Goal: Check status: Check status

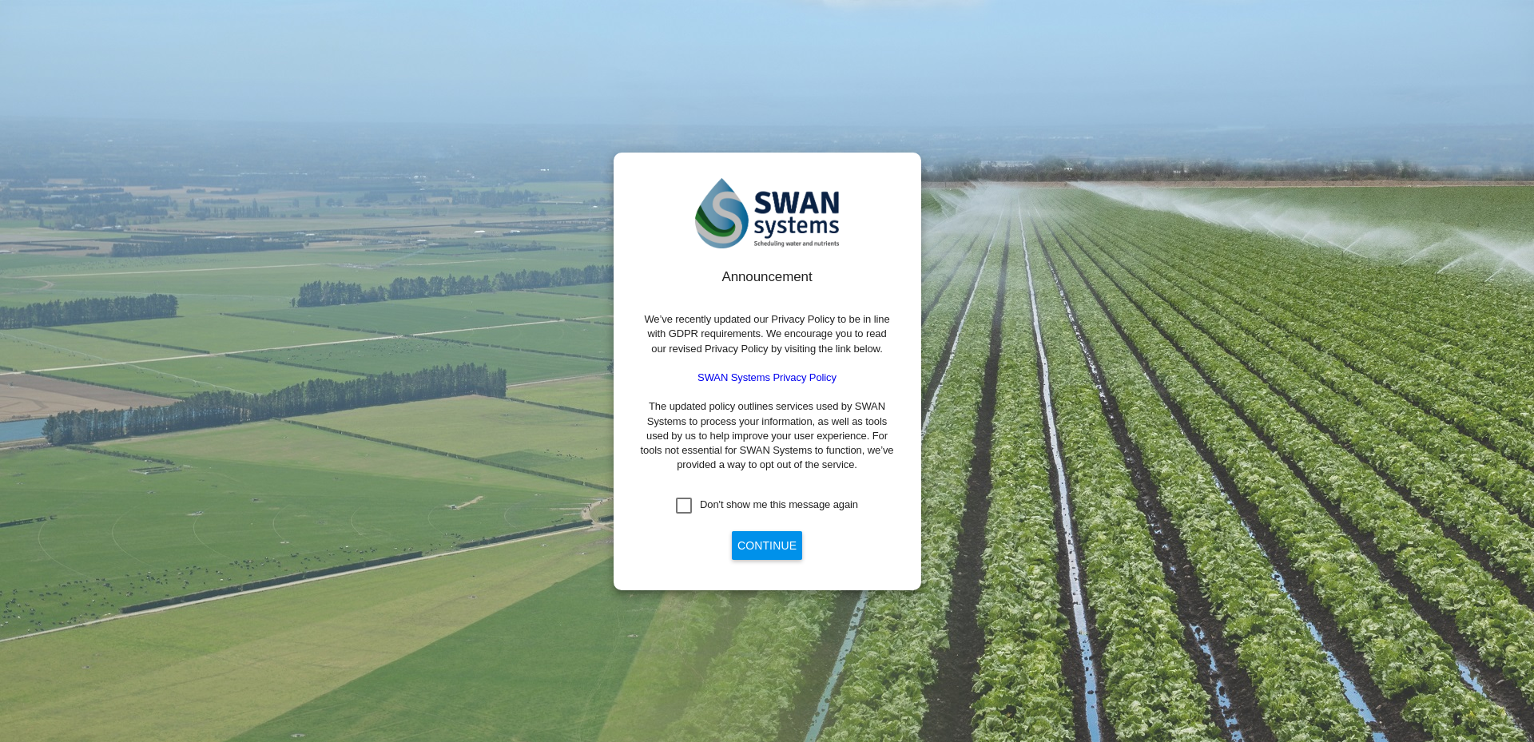
click at [770, 548] on button "Continue" at bounding box center [767, 545] width 70 height 29
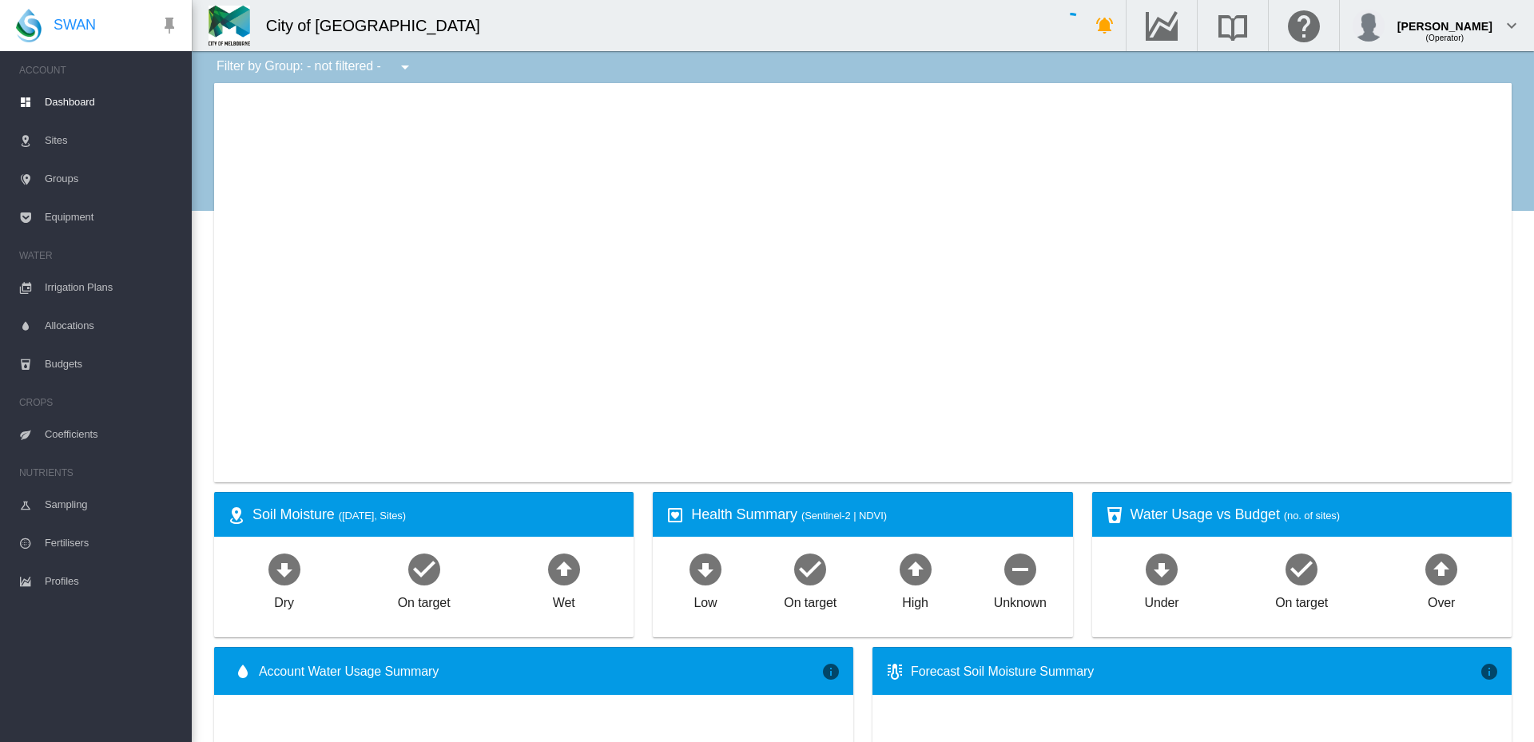
type input "**********"
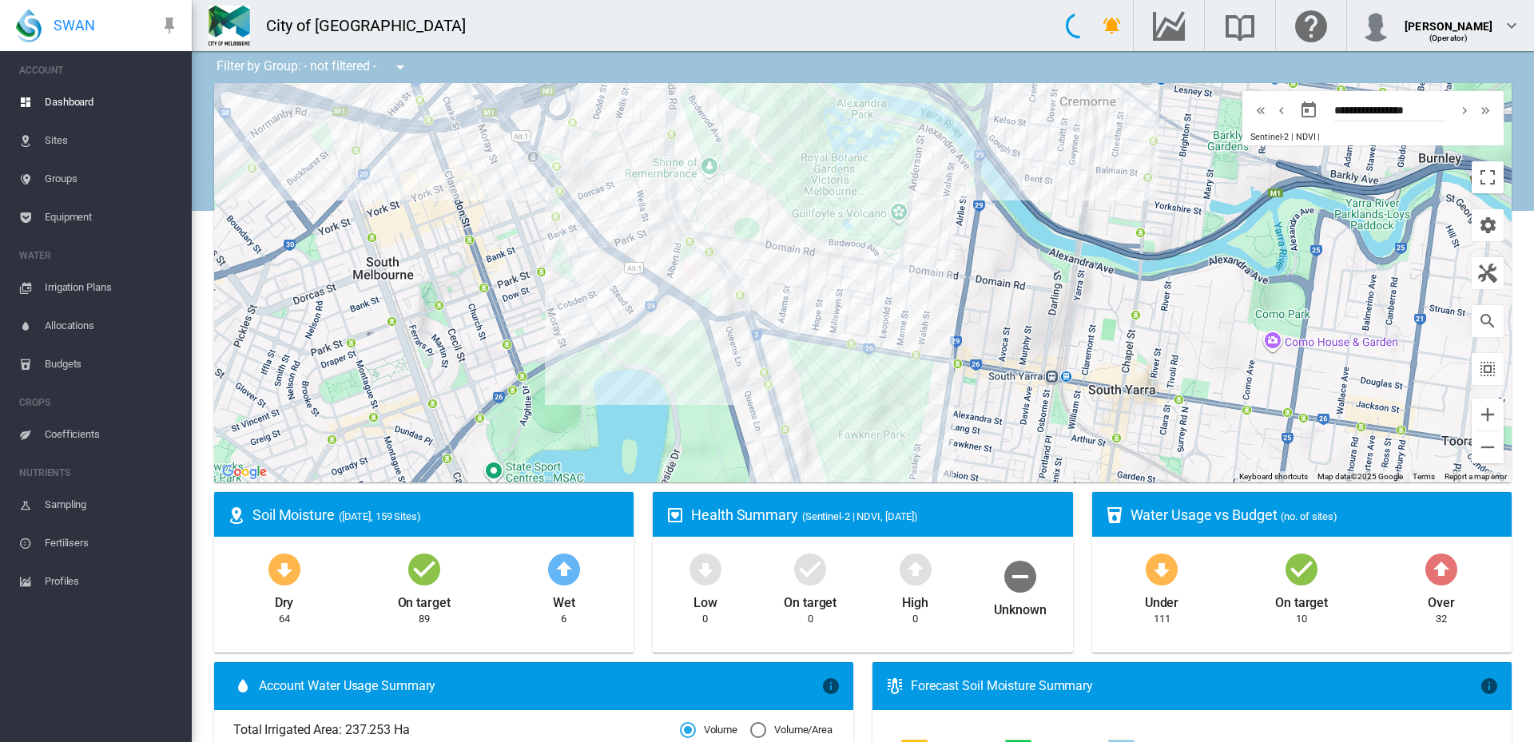
drag, startPoint x: 757, startPoint y: 280, endPoint x: 712, endPoint y: 413, distance: 141.0
click at [712, 413] on div at bounding box center [863, 282] width 1298 height 399
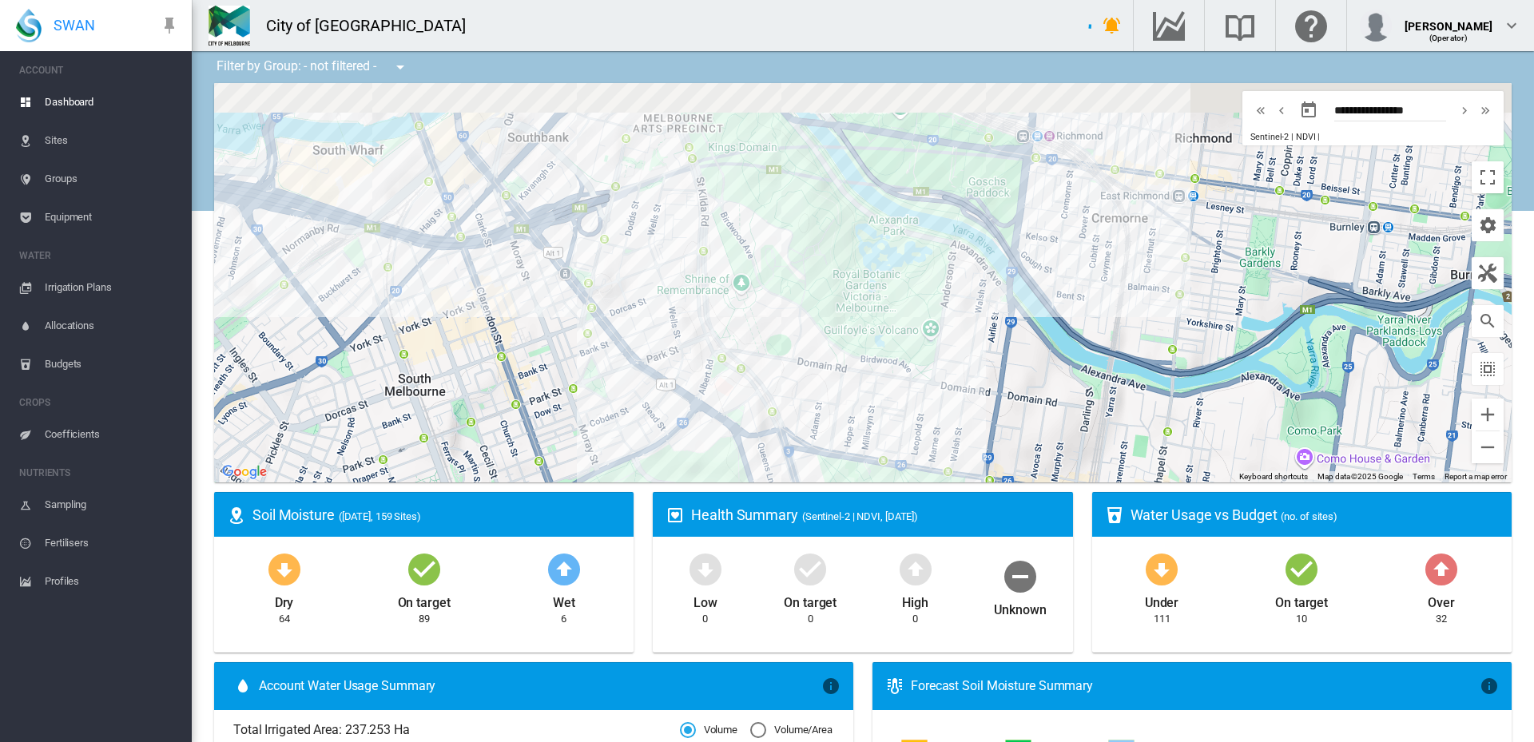
drag, startPoint x: 690, startPoint y: 268, endPoint x: 729, endPoint y: 390, distance: 127.6
click at [729, 394] on div at bounding box center [863, 282] width 1298 height 399
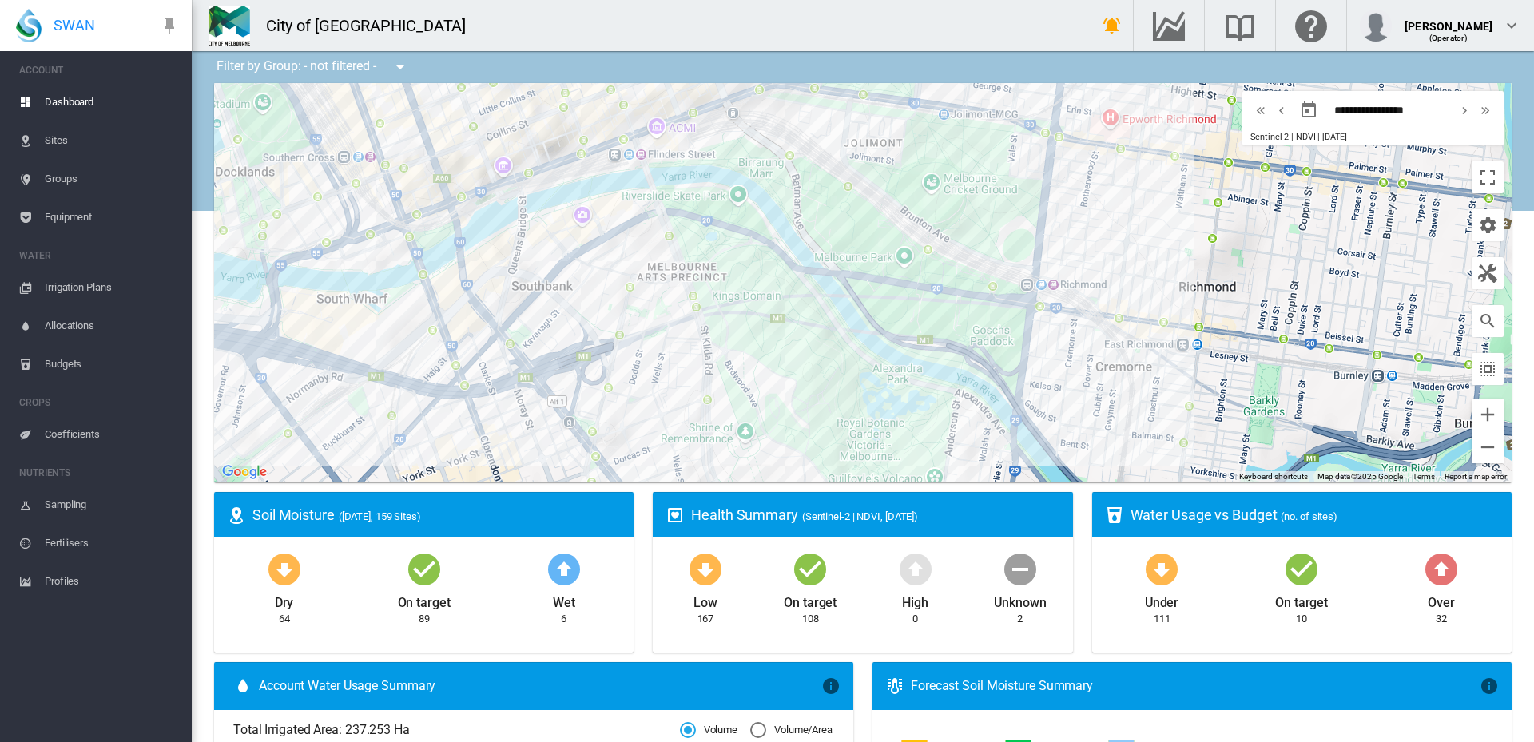
drag, startPoint x: 642, startPoint y: 233, endPoint x: 640, endPoint y: 374, distance: 140.6
click at [640, 374] on div at bounding box center [863, 282] width 1298 height 399
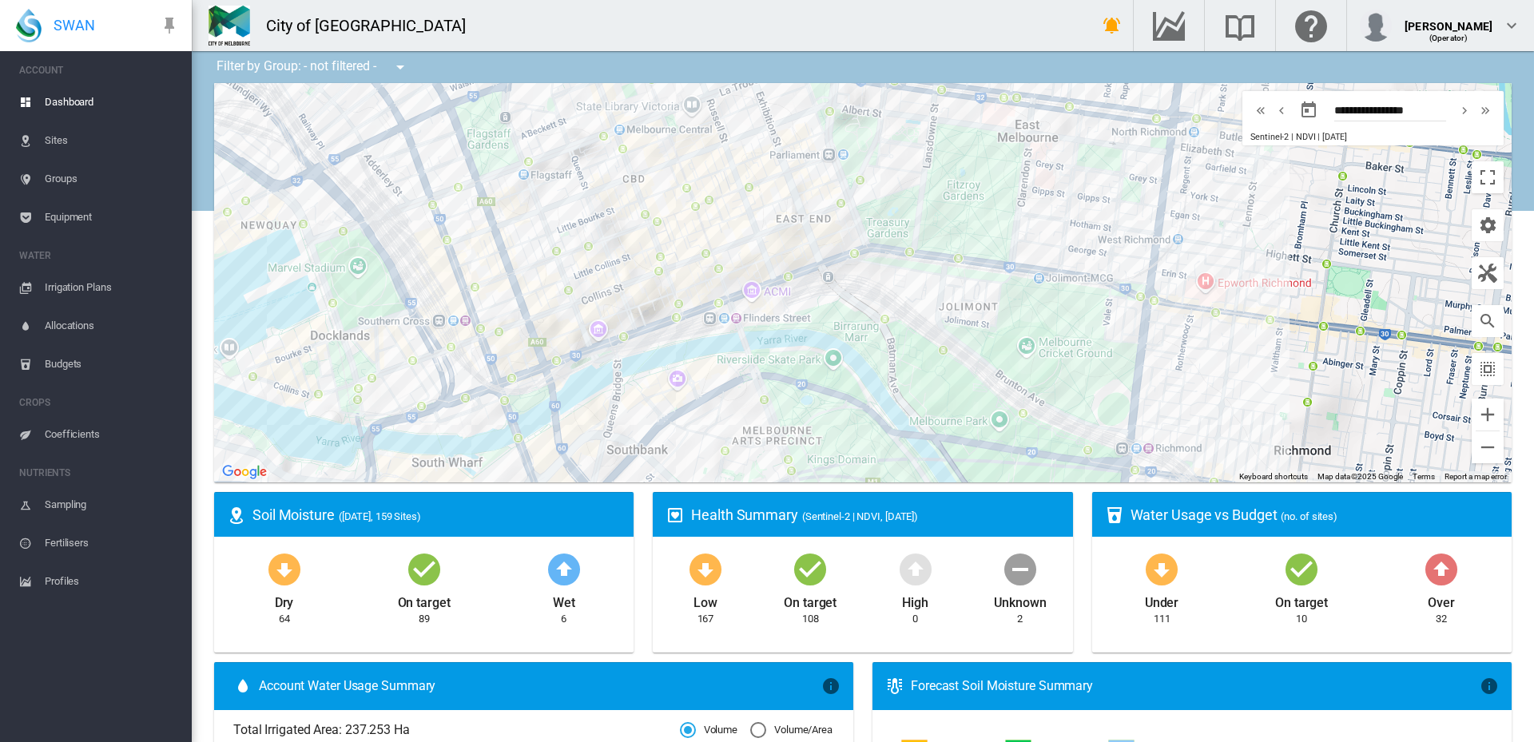
drag, startPoint x: 618, startPoint y: 237, endPoint x: 712, endPoint y: 403, distance: 190.4
click at [712, 403] on div at bounding box center [863, 282] width 1298 height 399
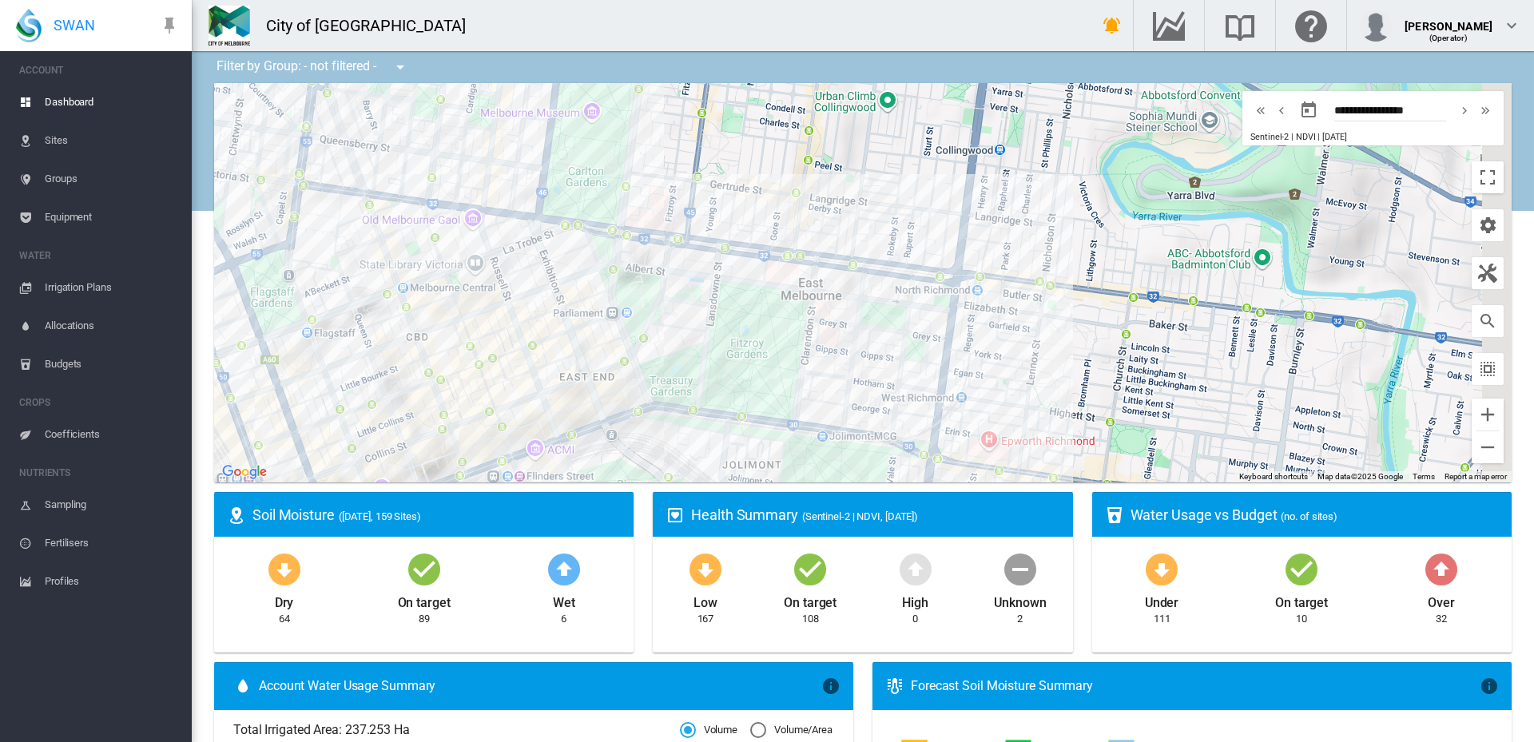
drag, startPoint x: 741, startPoint y: 213, endPoint x: 524, endPoint y: 374, distance: 269.6
click at [524, 374] on div at bounding box center [863, 282] width 1298 height 399
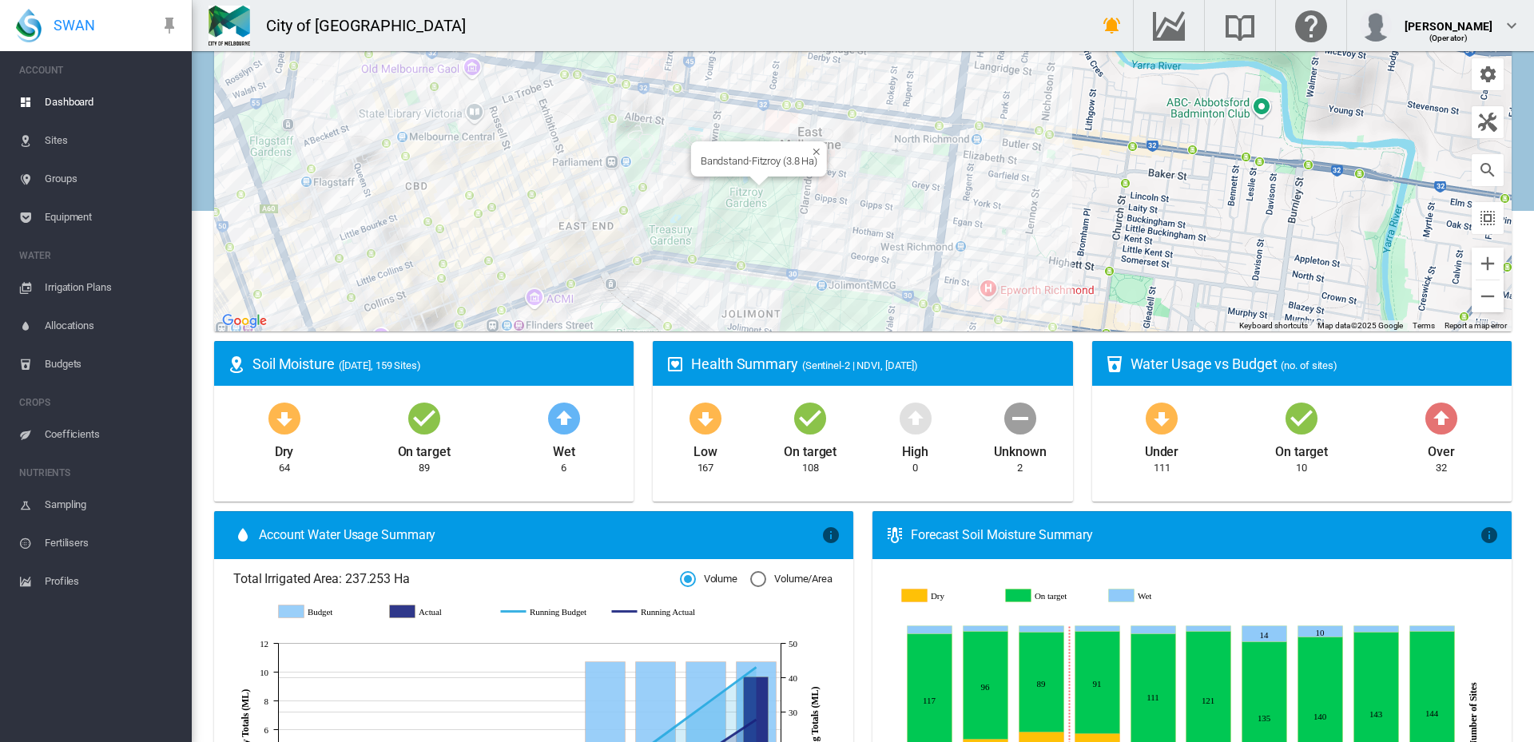
scroll to position [160, 0]
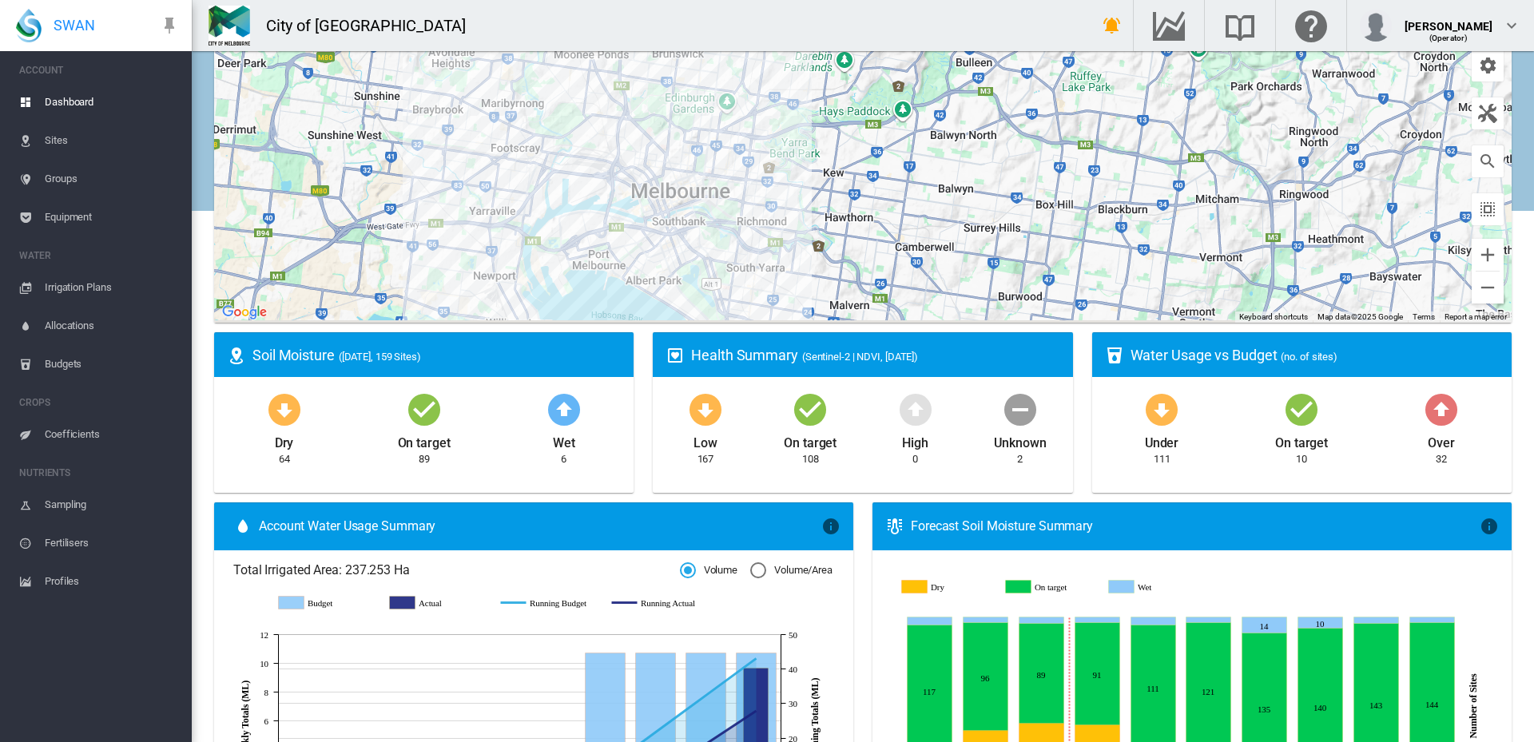
drag, startPoint x: 787, startPoint y: 291, endPoint x: 710, endPoint y: 193, distance: 124.7
click at [710, 193] on div at bounding box center [863, 122] width 1298 height 399
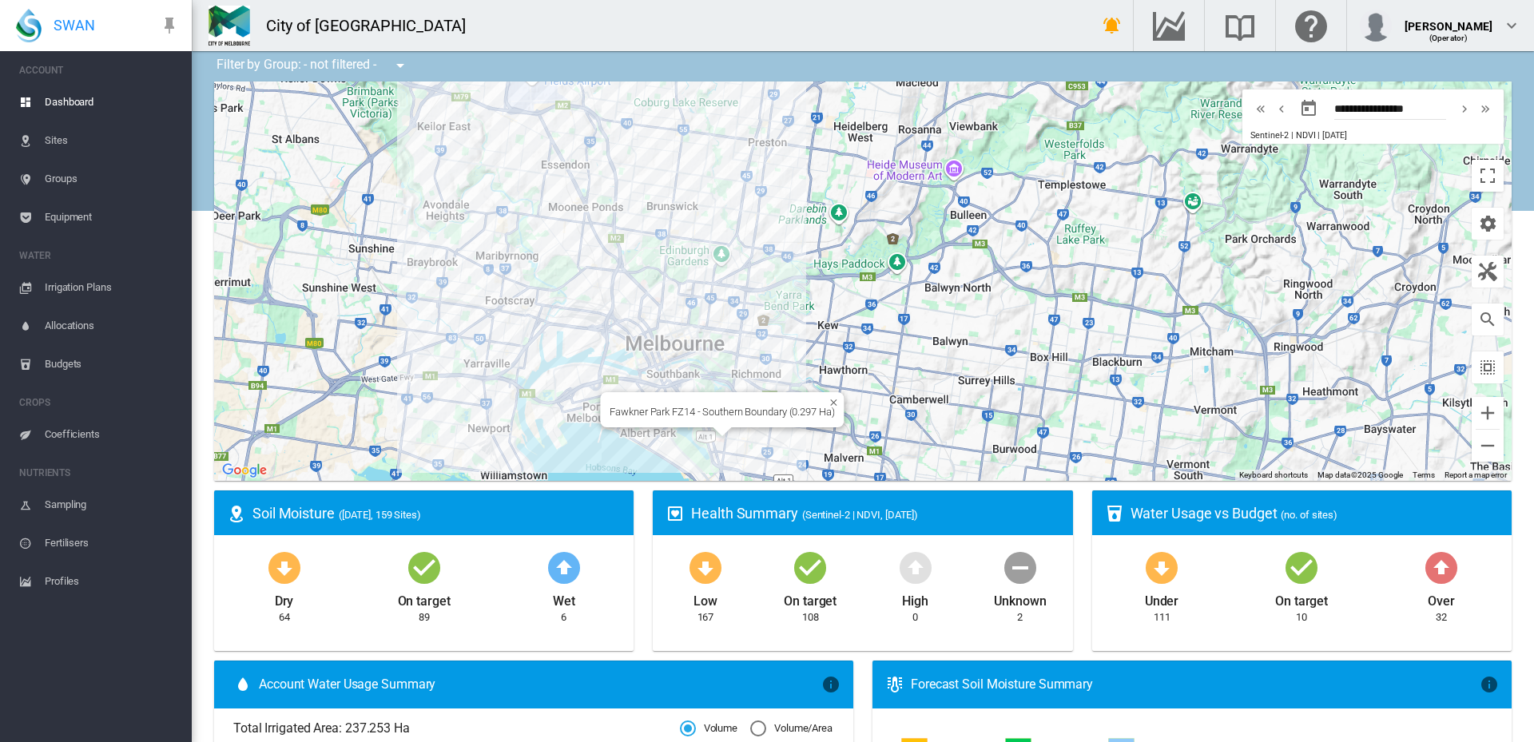
scroll to position [0, 0]
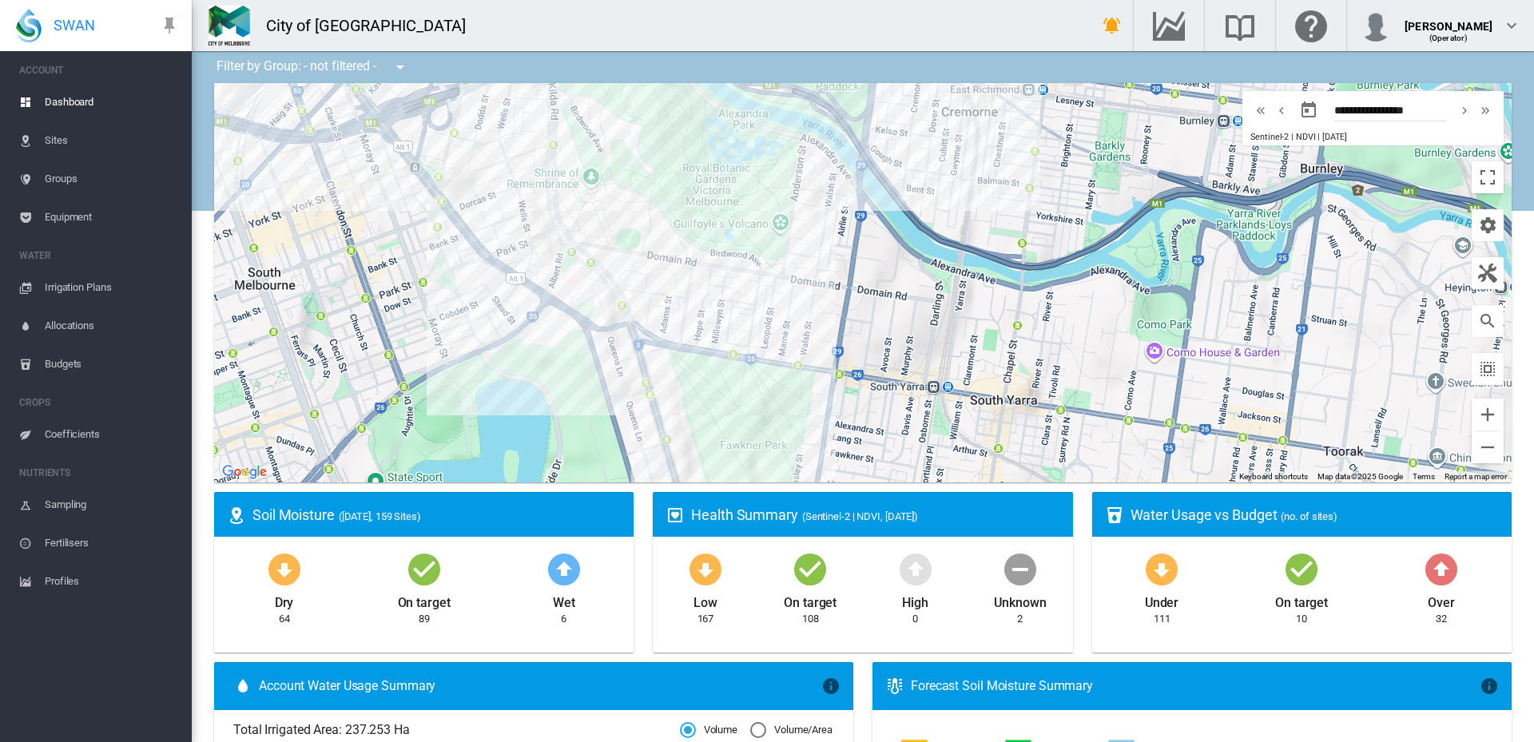
drag, startPoint x: 631, startPoint y: 162, endPoint x: 669, endPoint y: 332, distance: 174.3
click at [669, 332] on div at bounding box center [863, 282] width 1298 height 399
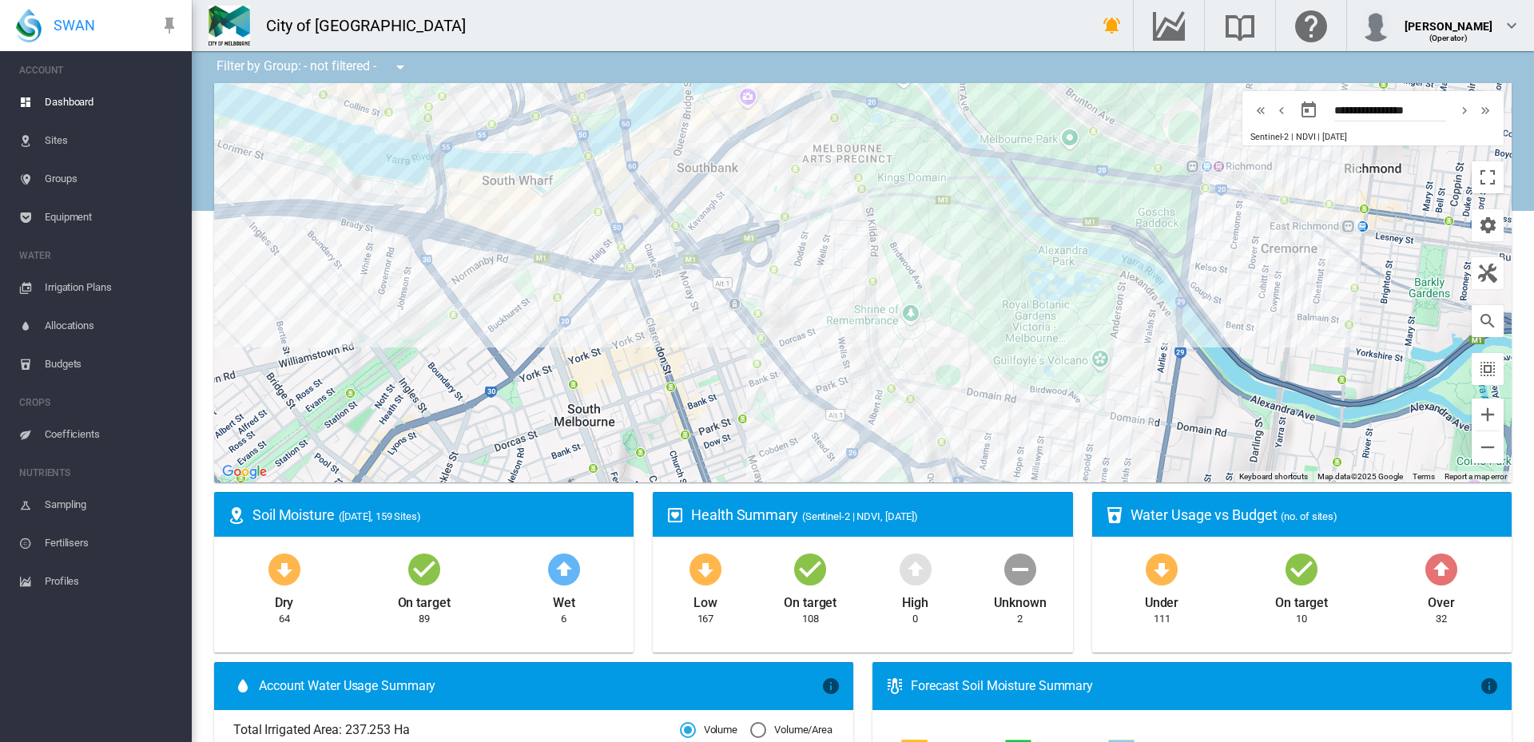
drag, startPoint x: 579, startPoint y: 279, endPoint x: 821, endPoint y: 373, distance: 259.1
click at [821, 373] on div at bounding box center [863, 282] width 1298 height 399
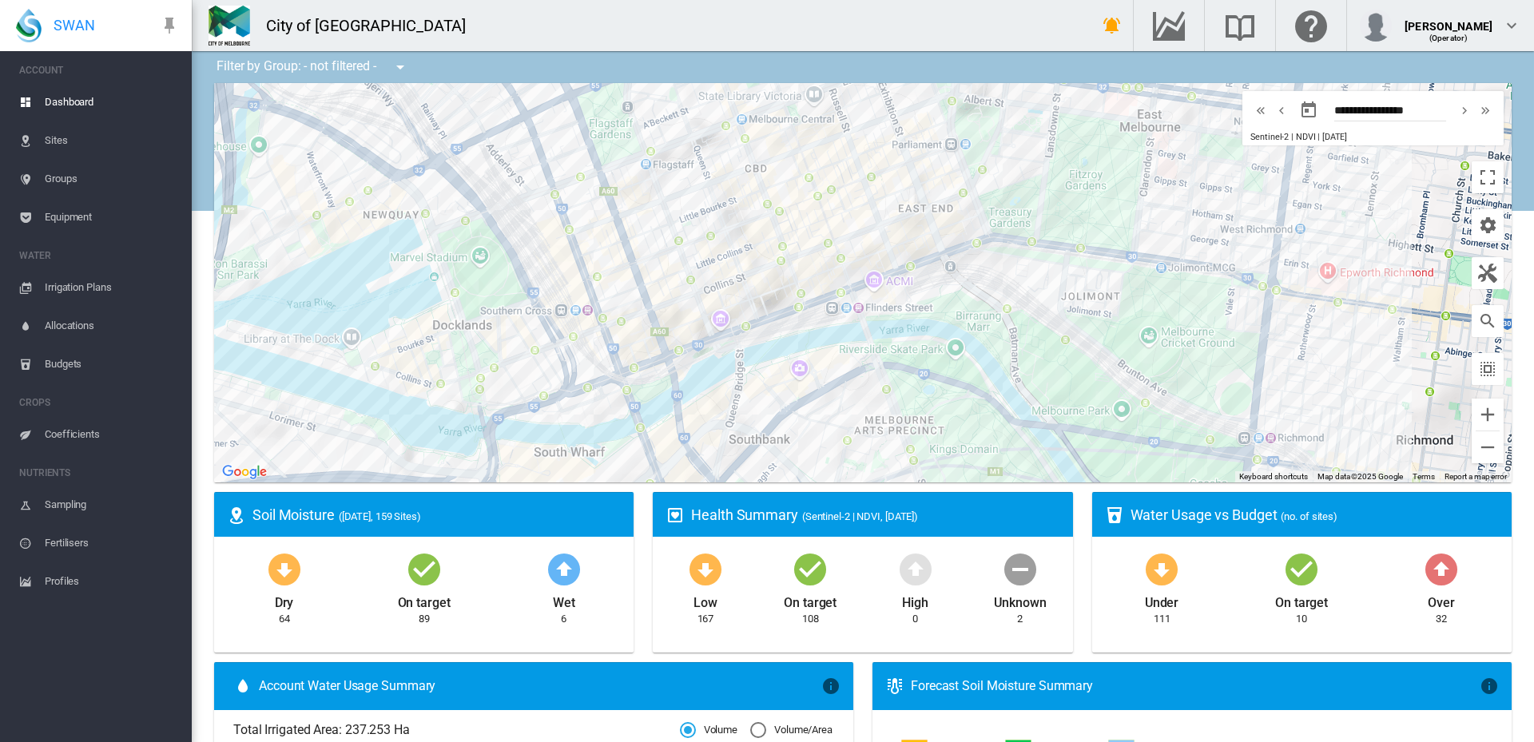
drag, startPoint x: 749, startPoint y: 170, endPoint x: 801, endPoint y: 444, distance: 278.9
click at [801, 444] on div at bounding box center [863, 282] width 1298 height 399
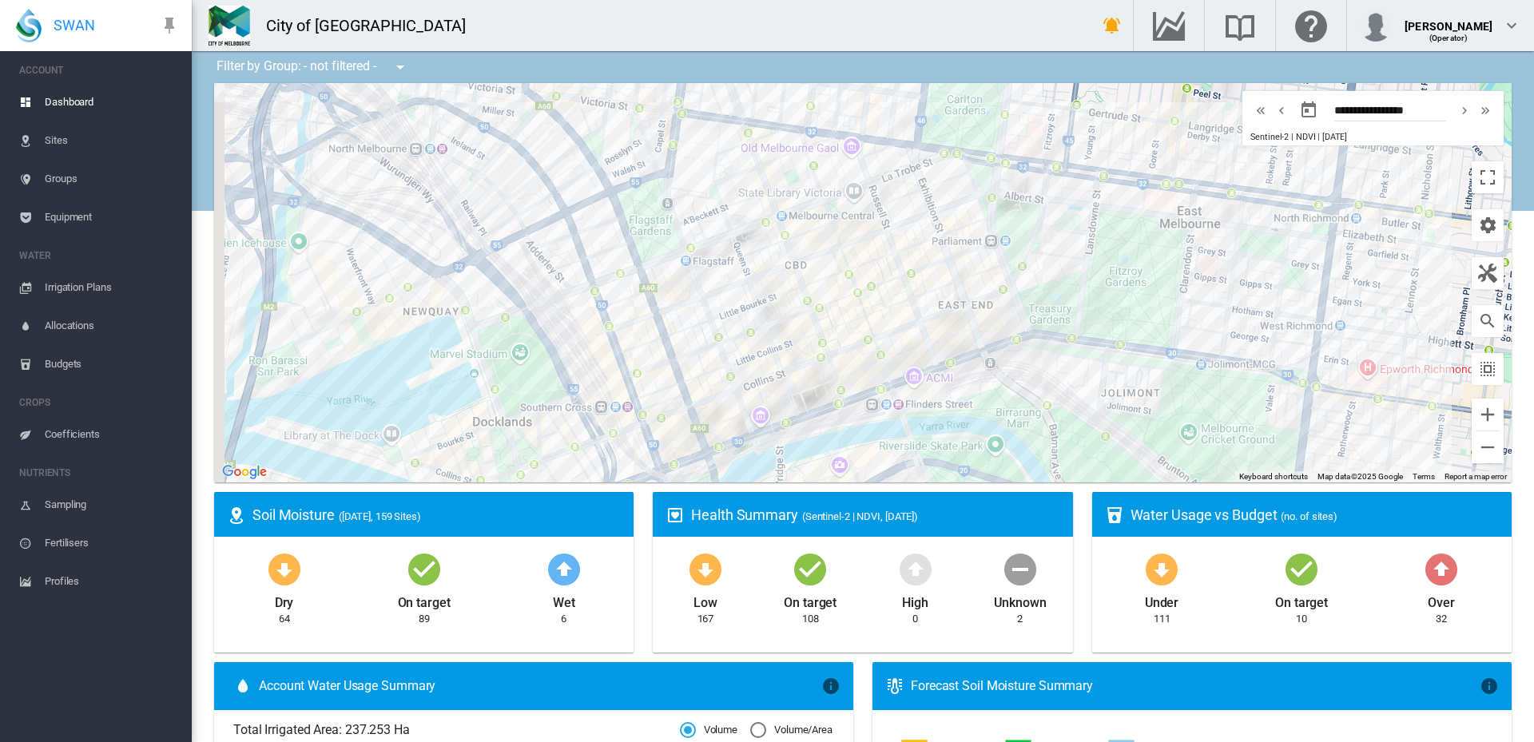
drag, startPoint x: 780, startPoint y: 234, endPoint x: 820, endPoint y: 336, distance: 109.8
click at [820, 336] on div at bounding box center [863, 282] width 1298 height 399
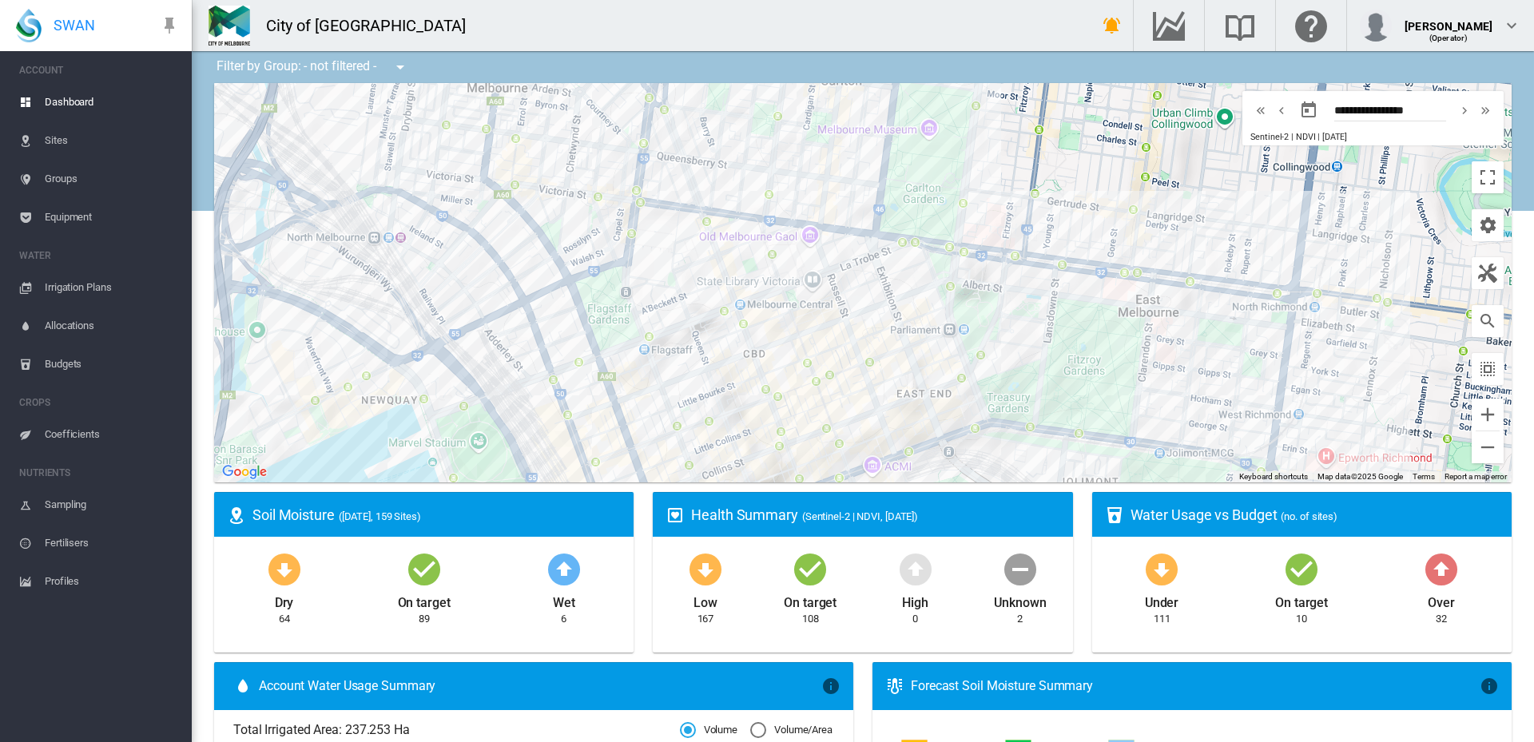
drag, startPoint x: 839, startPoint y: 260, endPoint x: 747, endPoint y: 372, distance: 145.4
click at [747, 372] on div at bounding box center [863, 282] width 1298 height 399
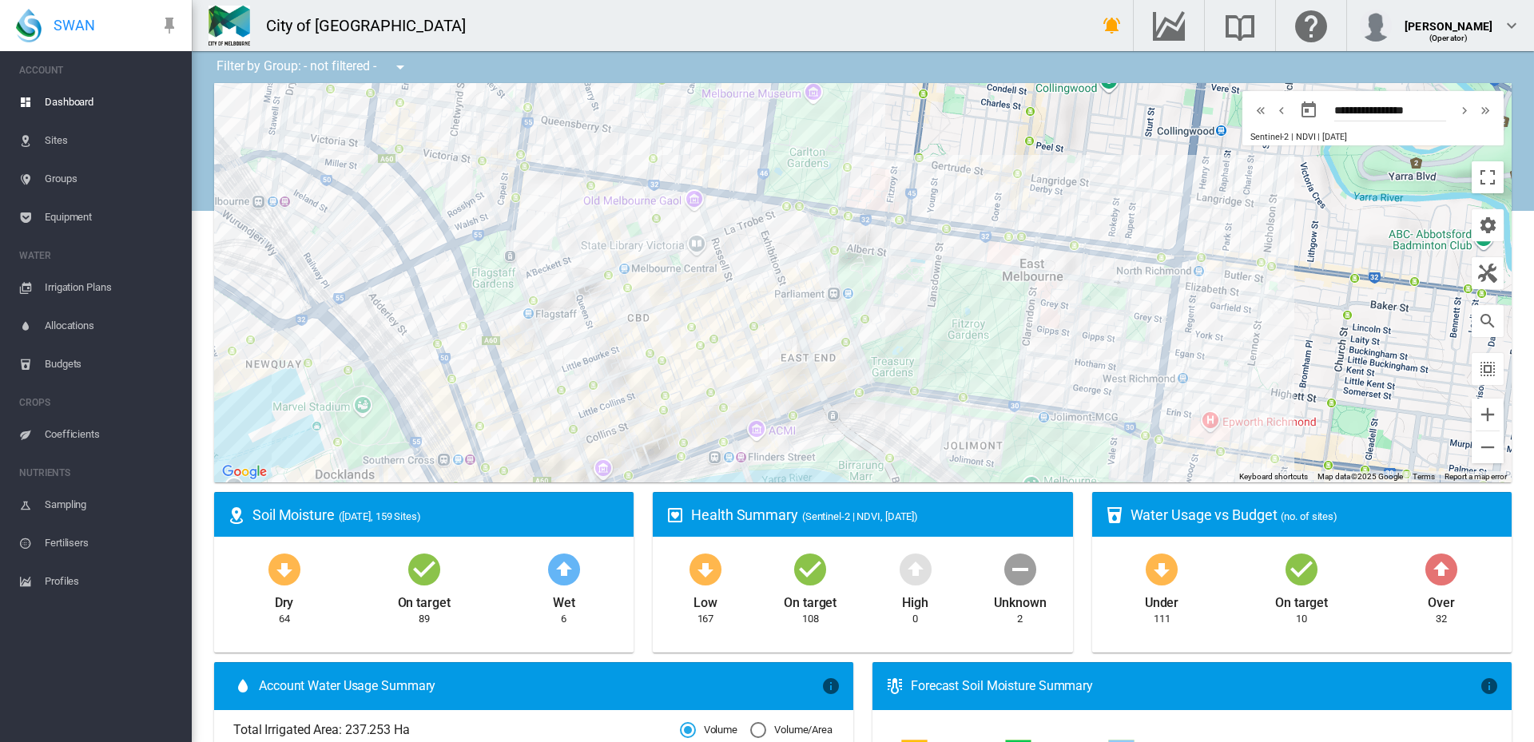
drag, startPoint x: 736, startPoint y: 366, endPoint x: 617, endPoint y: 328, distance: 124.8
click at [617, 328] on div at bounding box center [863, 282] width 1298 height 399
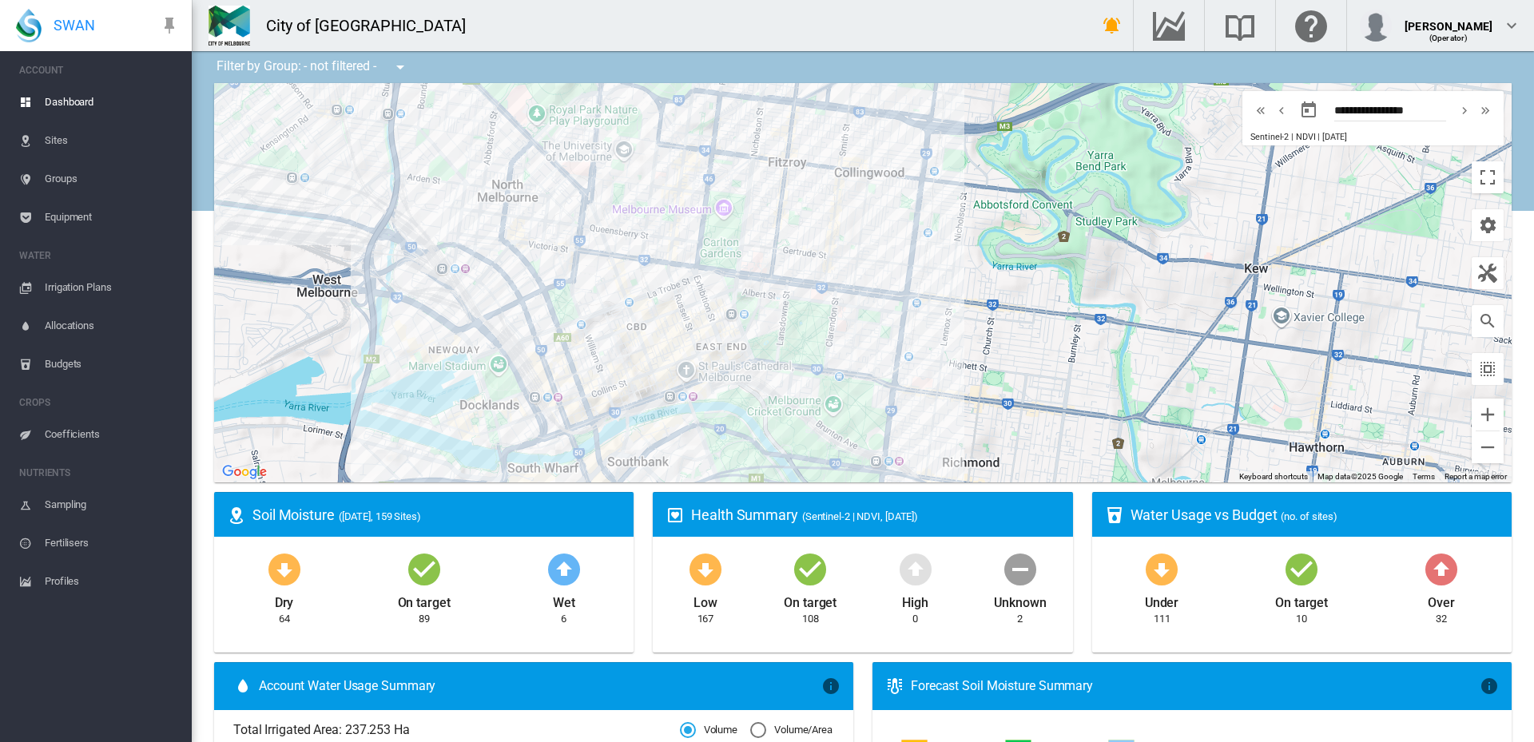
drag, startPoint x: 993, startPoint y: 385, endPoint x: 822, endPoint y: 411, distance: 173.0
click at [822, 411] on div at bounding box center [863, 282] width 1298 height 399
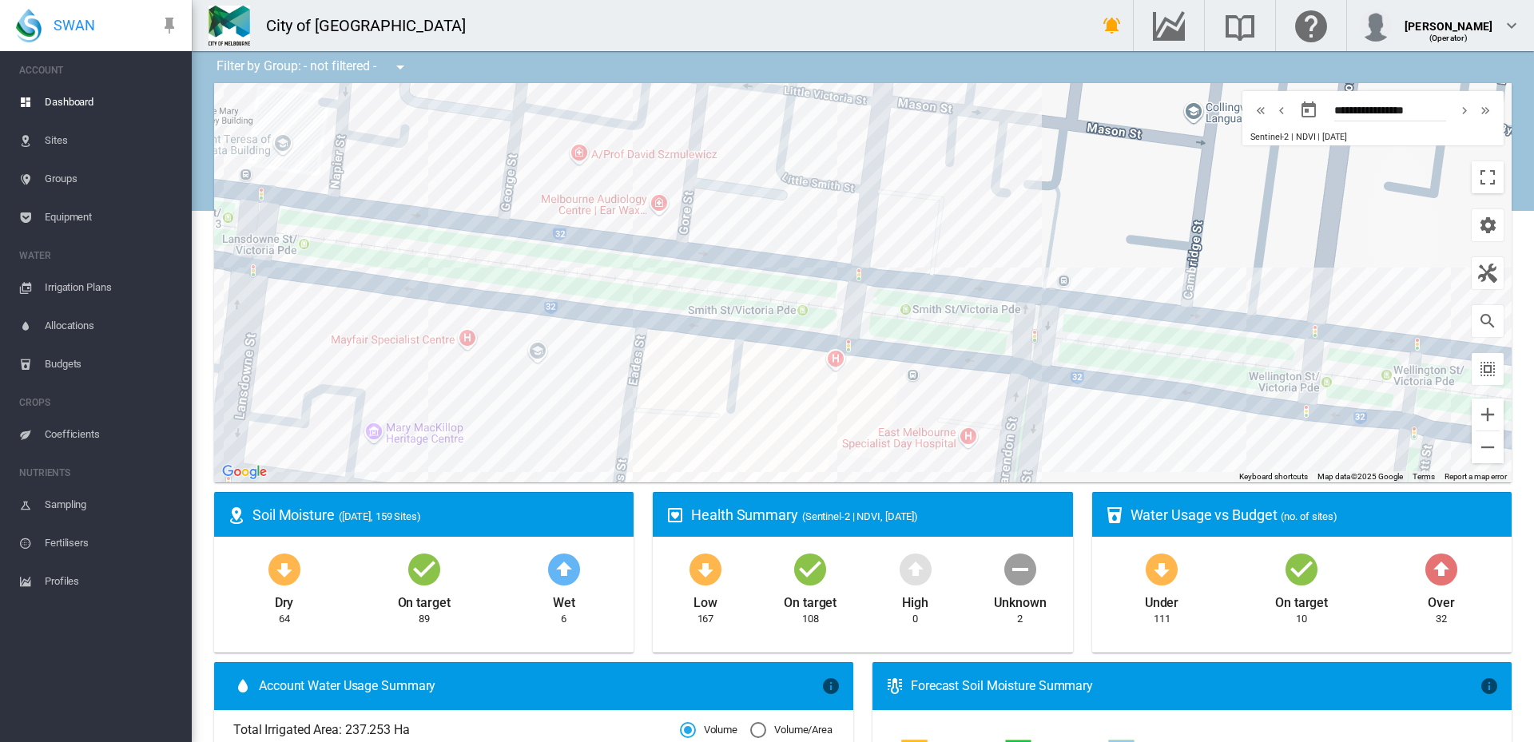
click at [1156, 571] on md-icon "icon-arrow-down-bold-circle" at bounding box center [1162, 569] width 38 height 38
click at [1159, 605] on div "Under" at bounding box center [1162, 600] width 34 height 24
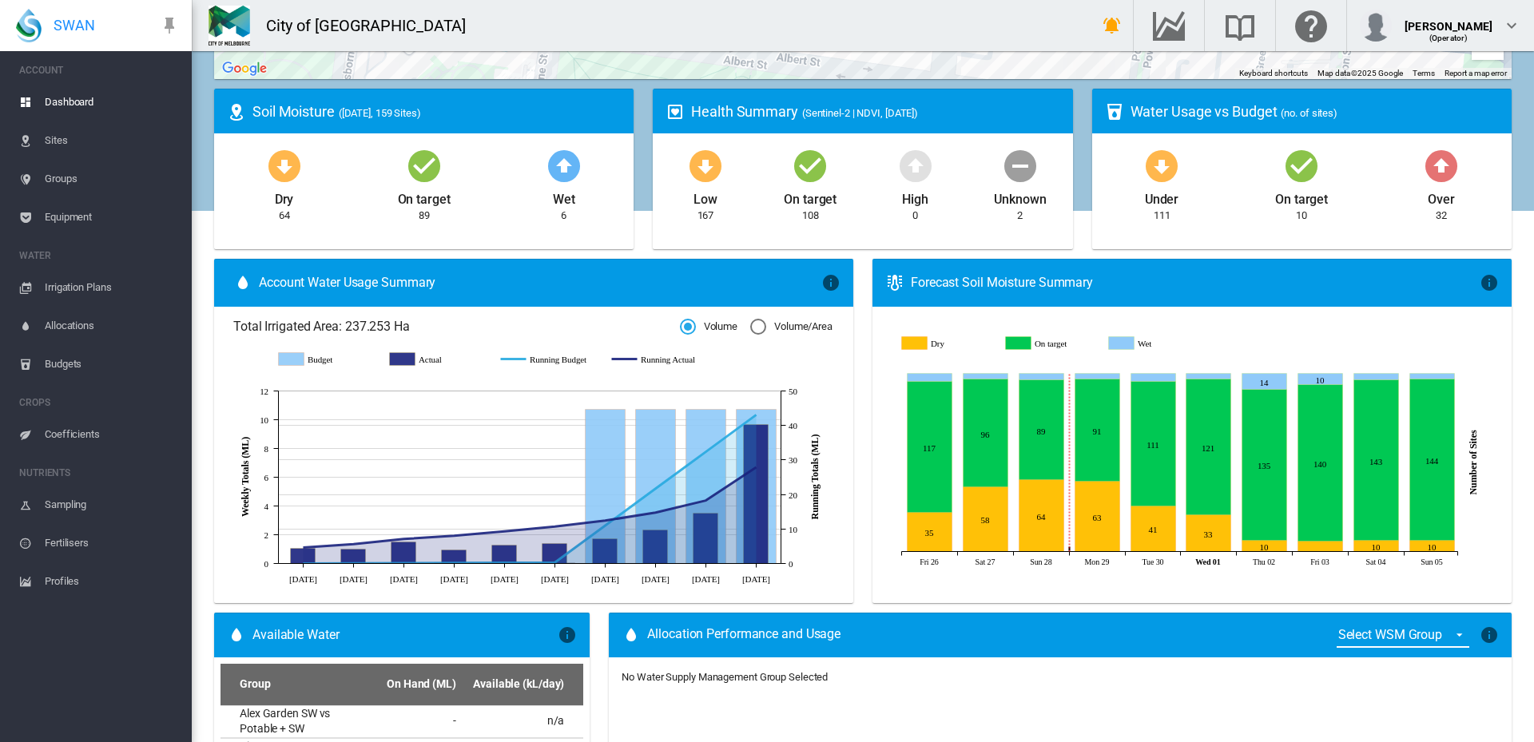
scroll to position [479, 0]
